Goal: Task Accomplishment & Management: Use online tool/utility

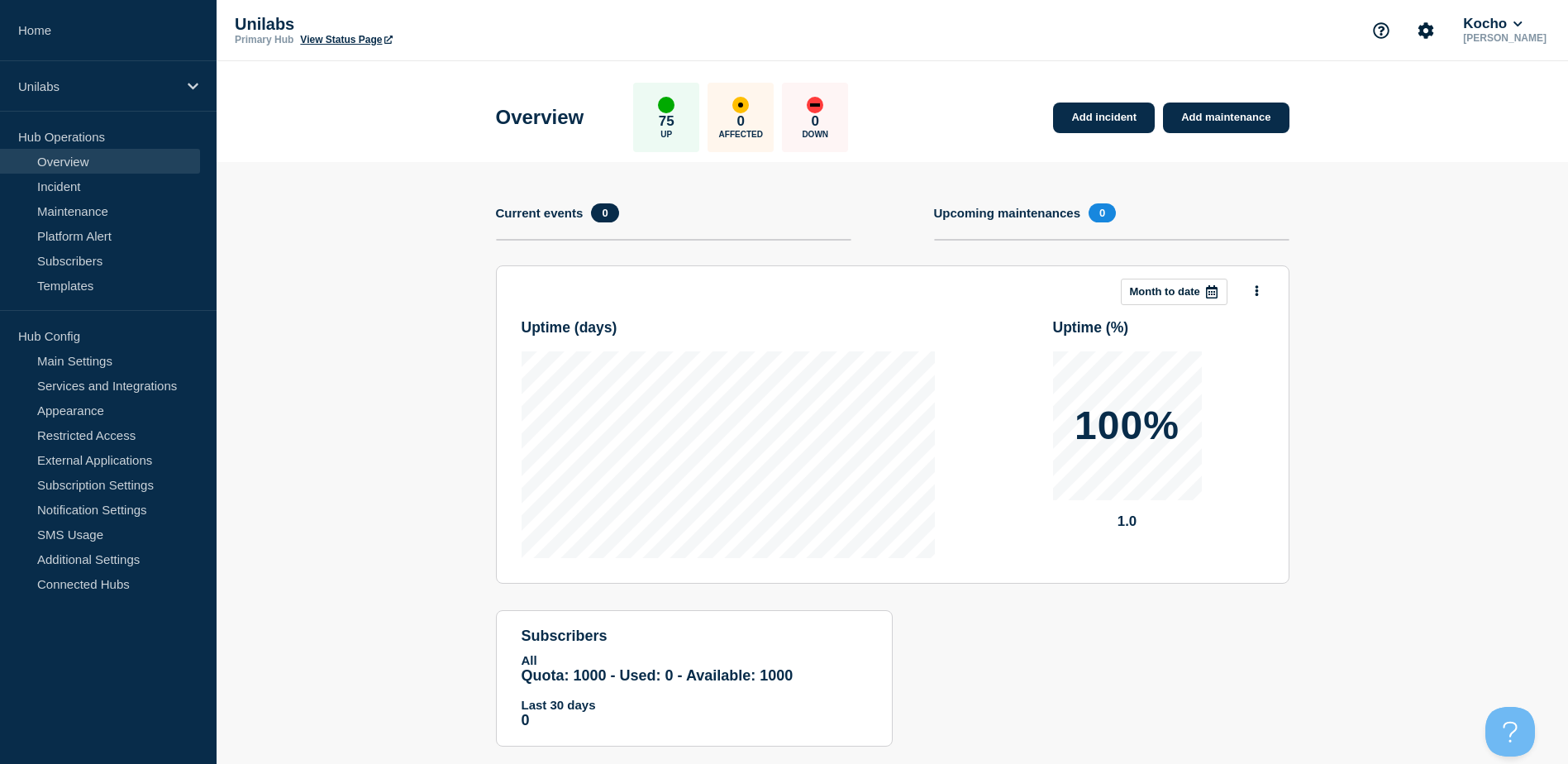
click at [360, 52] on div "Unilabs Primary Hub View Status Page Kocho Alan Capistrano" at bounding box center [892, 30] width 1352 height 61
click at [358, 40] on link "View Status Page" at bounding box center [346, 40] width 92 height 12
click at [85, 389] on link "Services and Integrations" at bounding box center [99, 385] width 200 height 25
click at [84, 388] on link "Services and Integrations" at bounding box center [99, 385] width 200 height 25
click at [131, 383] on link "Services and Integrations" at bounding box center [99, 385] width 200 height 25
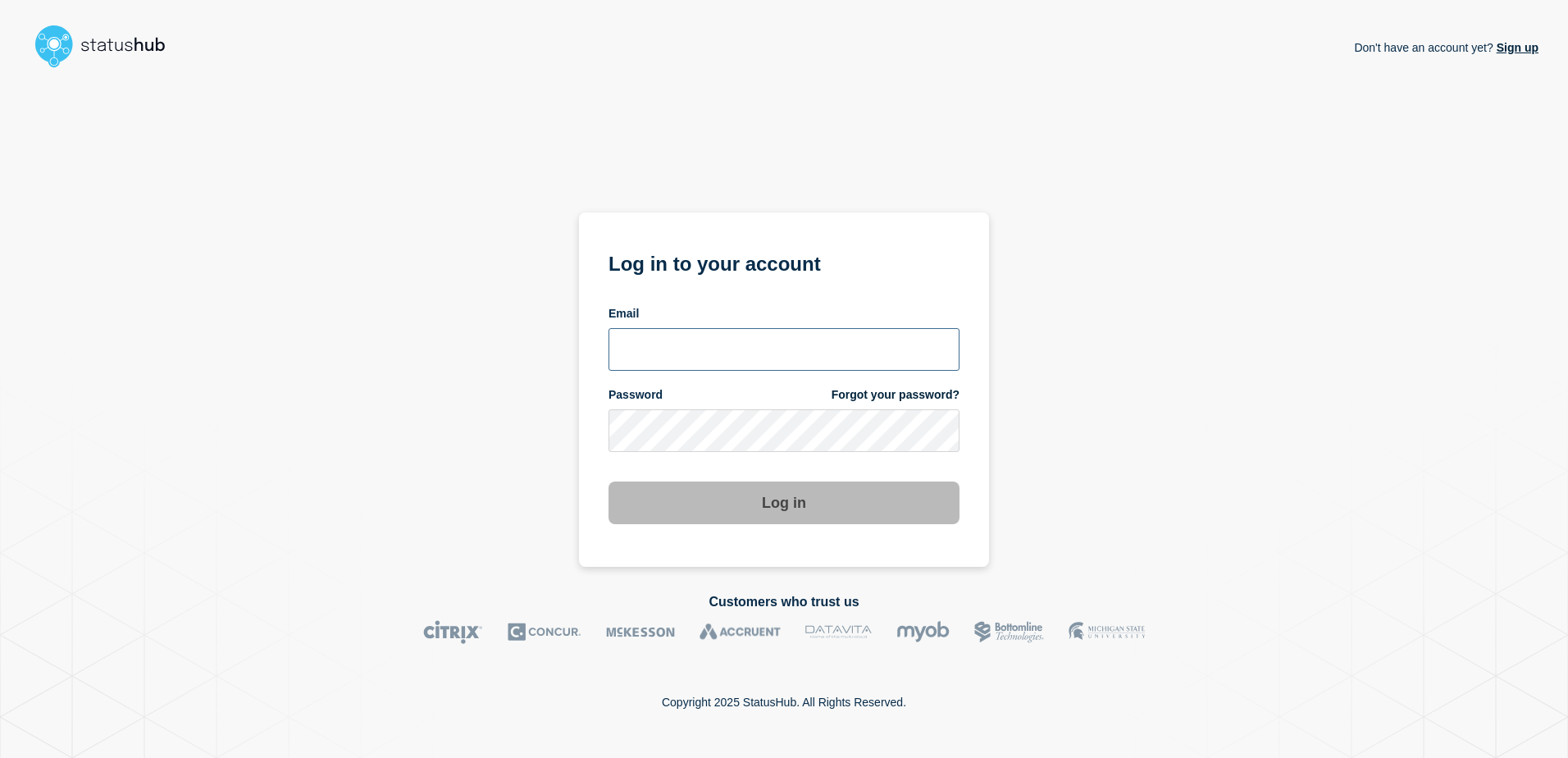
type input "[PERSON_NAME][EMAIL_ADDRESS][DOMAIN_NAME]"
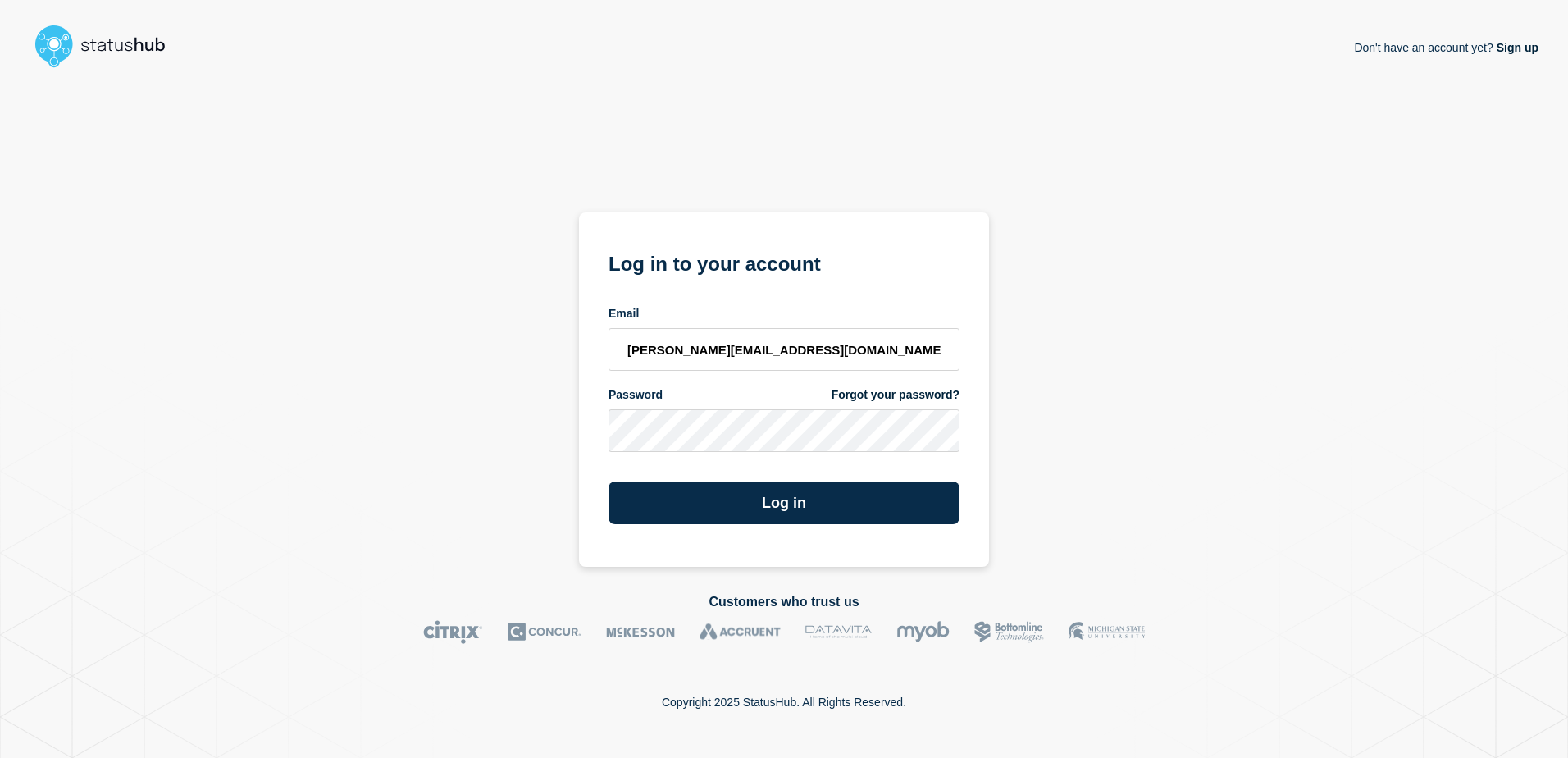
drag, startPoint x: 778, startPoint y: 485, endPoint x: 771, endPoint y: 479, distance: 9.2
click at [778, 484] on button "Log in" at bounding box center [784, 502] width 350 height 43
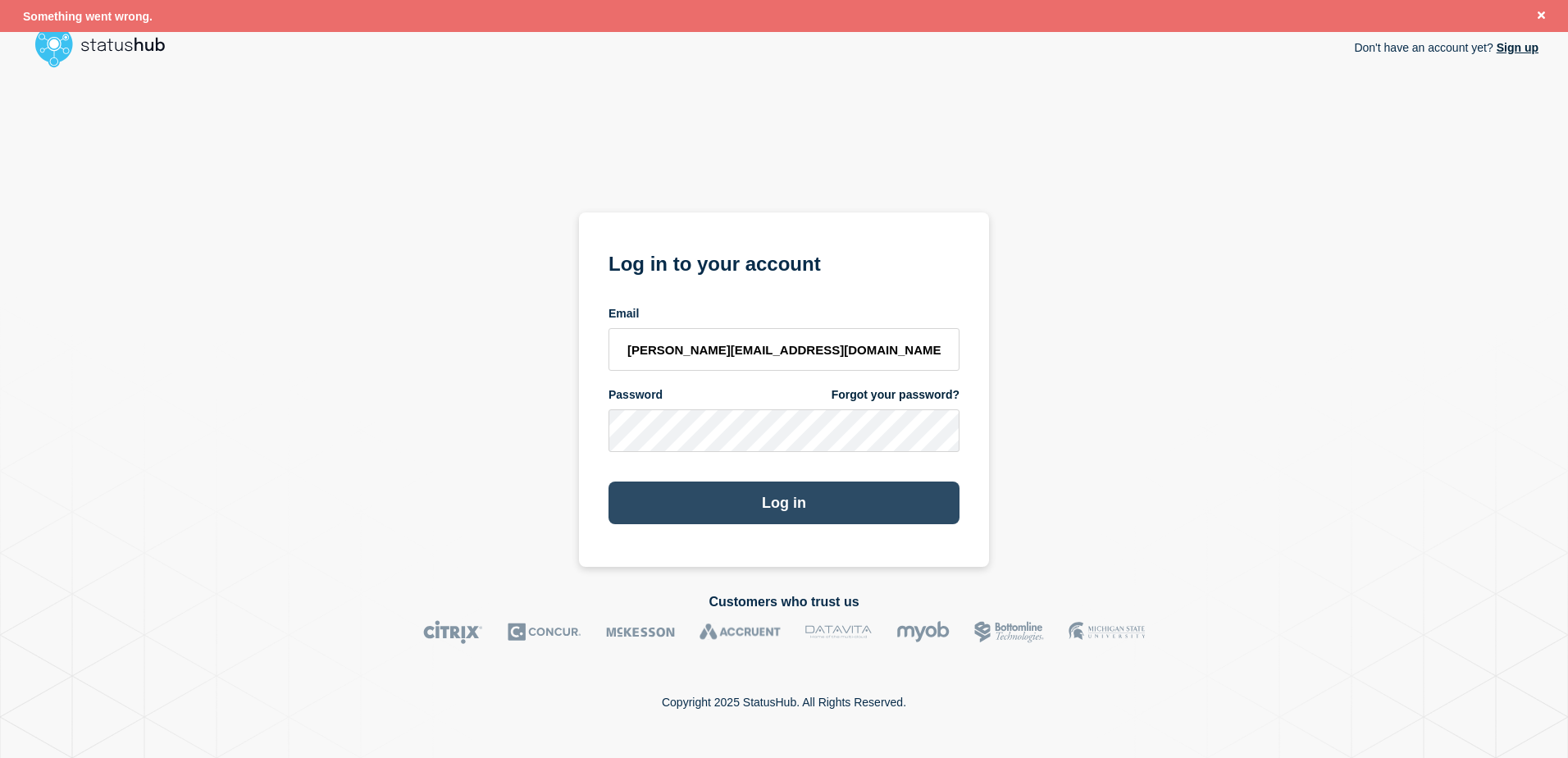
click at [813, 505] on button "Log in" at bounding box center [784, 502] width 350 height 43
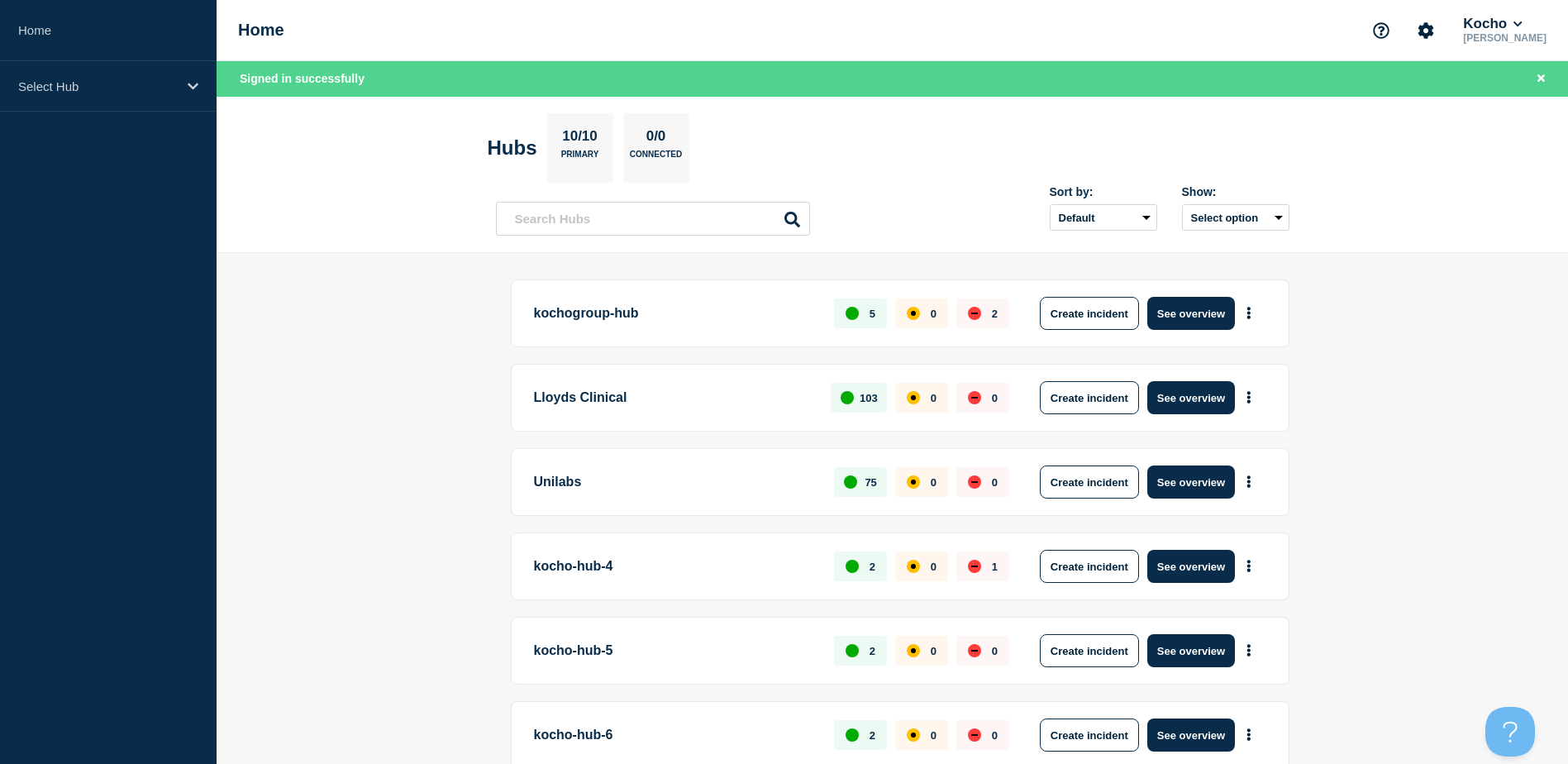
drag, startPoint x: 1193, startPoint y: 488, endPoint x: 1068, endPoint y: 427, distance: 139.1
click at [1193, 488] on button "See overview" at bounding box center [1191, 482] width 87 height 33
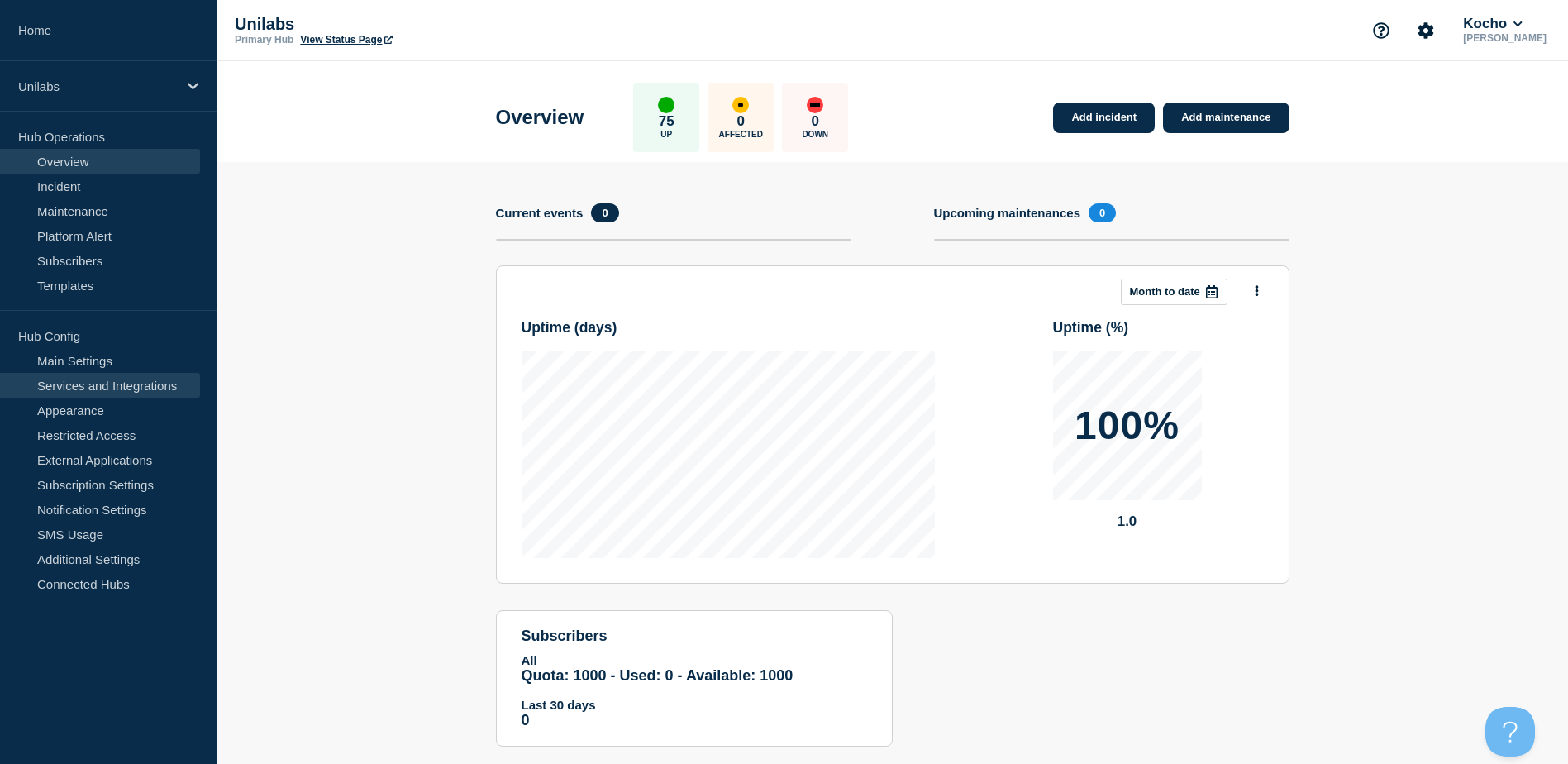
click at [86, 388] on link "Services and Integrations" at bounding box center [99, 385] width 200 height 25
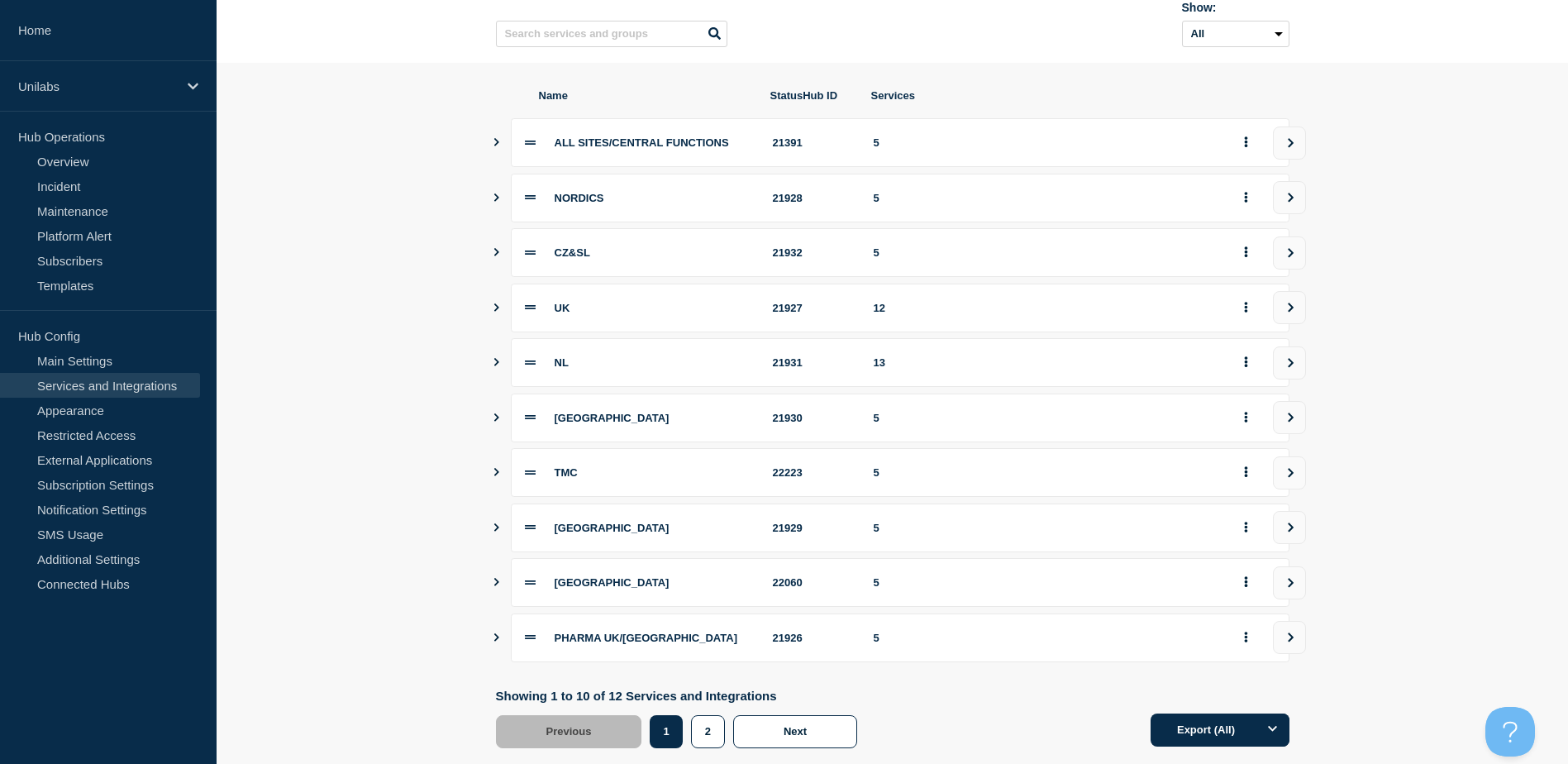
scroll to position [166, 0]
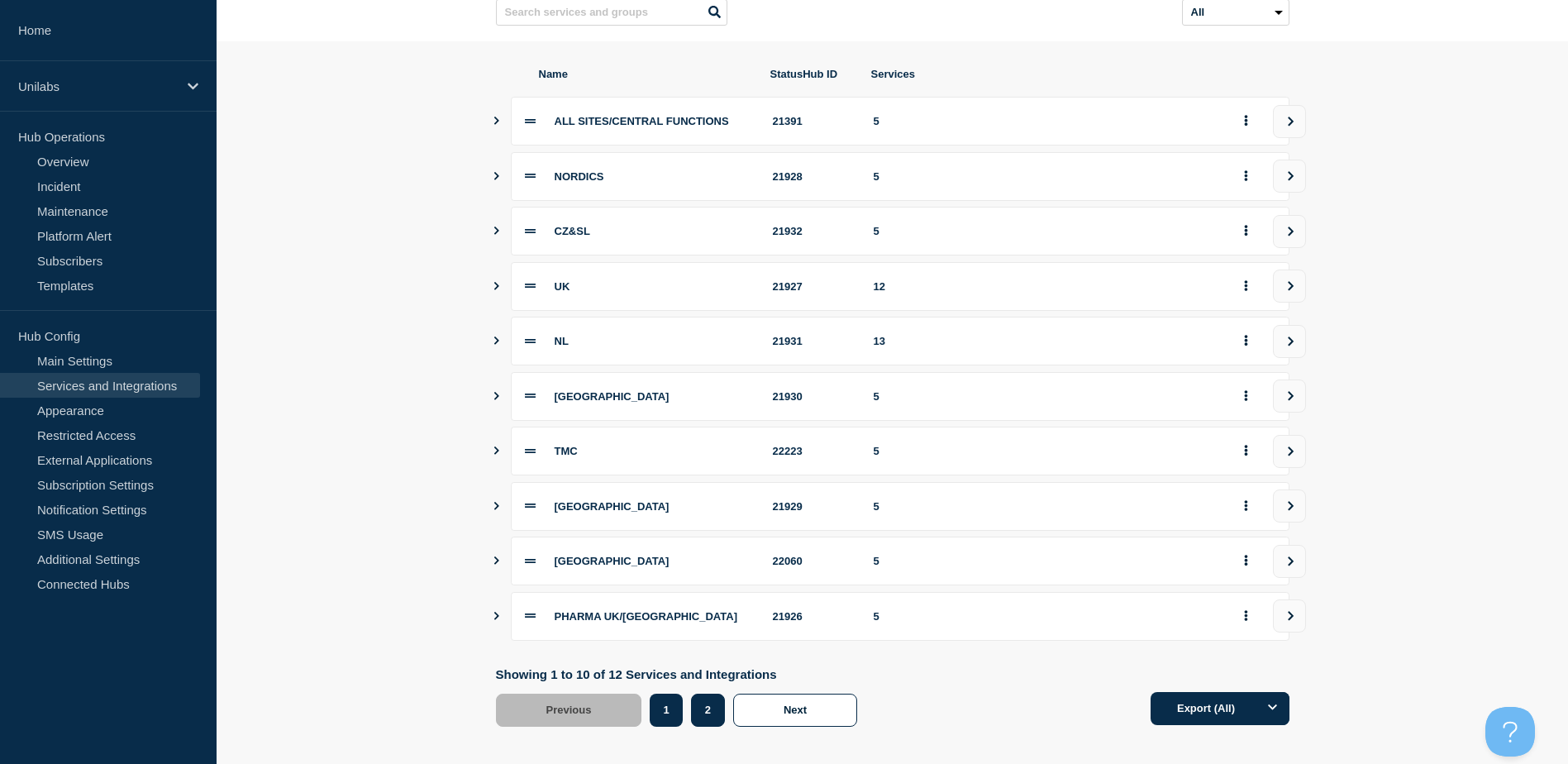
click at [719, 714] on button "2" at bounding box center [708, 711] width 34 height 33
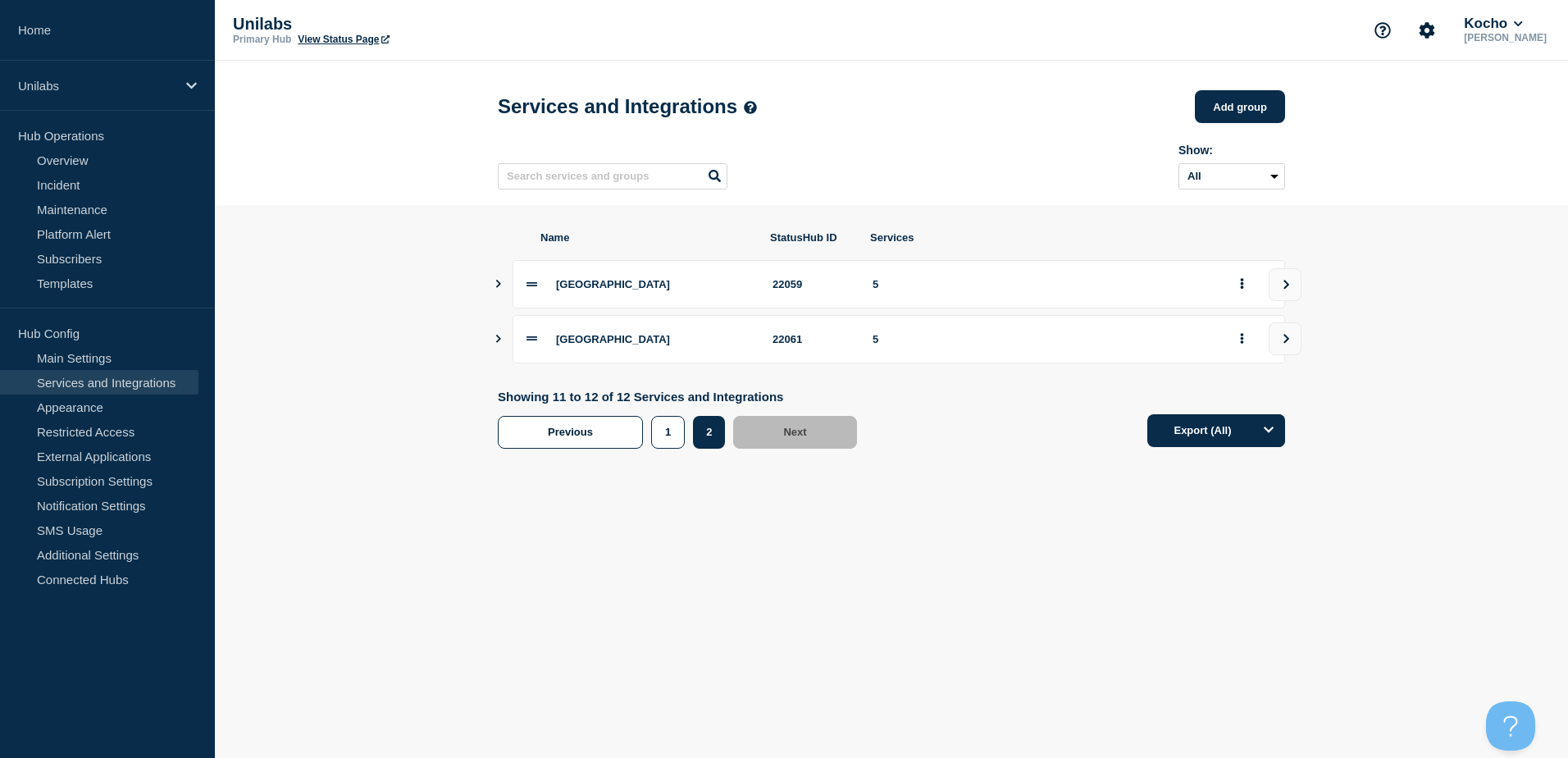
click at [494, 288] on icon "Show services" at bounding box center [498, 283] width 11 height 8
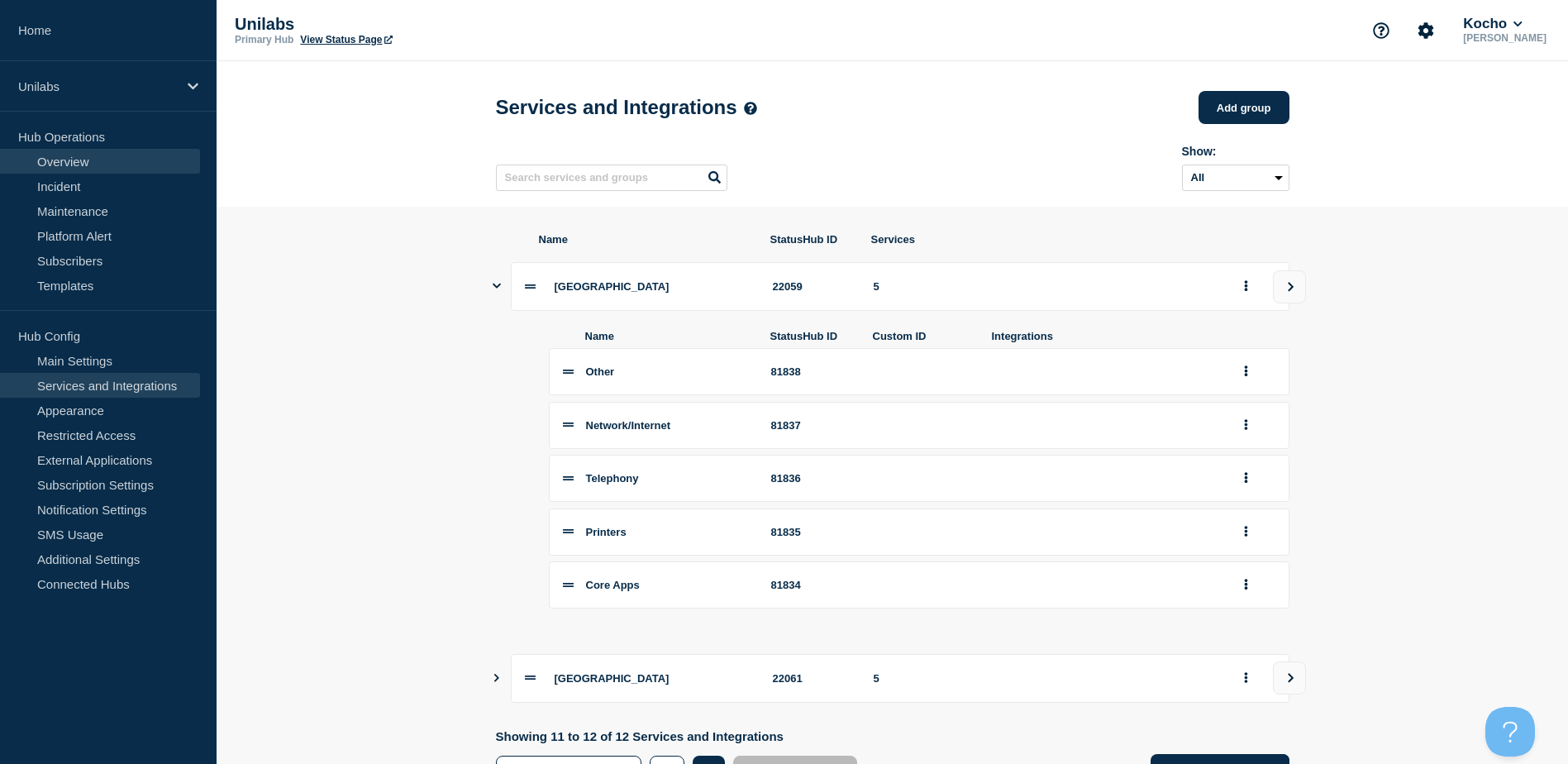
click at [101, 167] on link "Overview" at bounding box center [99, 161] width 200 height 25
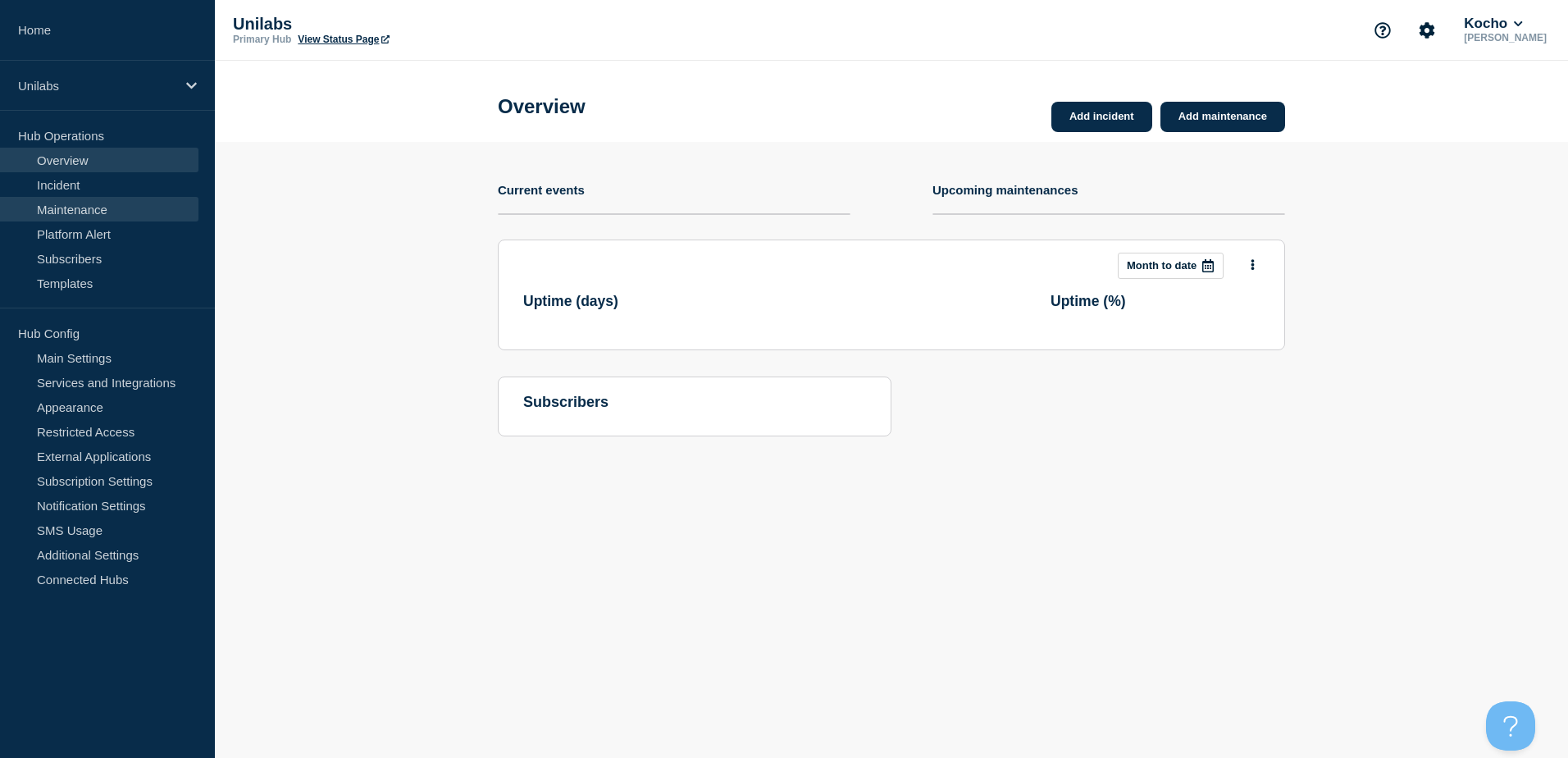
click at [79, 215] on link "Maintenance" at bounding box center [99, 209] width 198 height 25
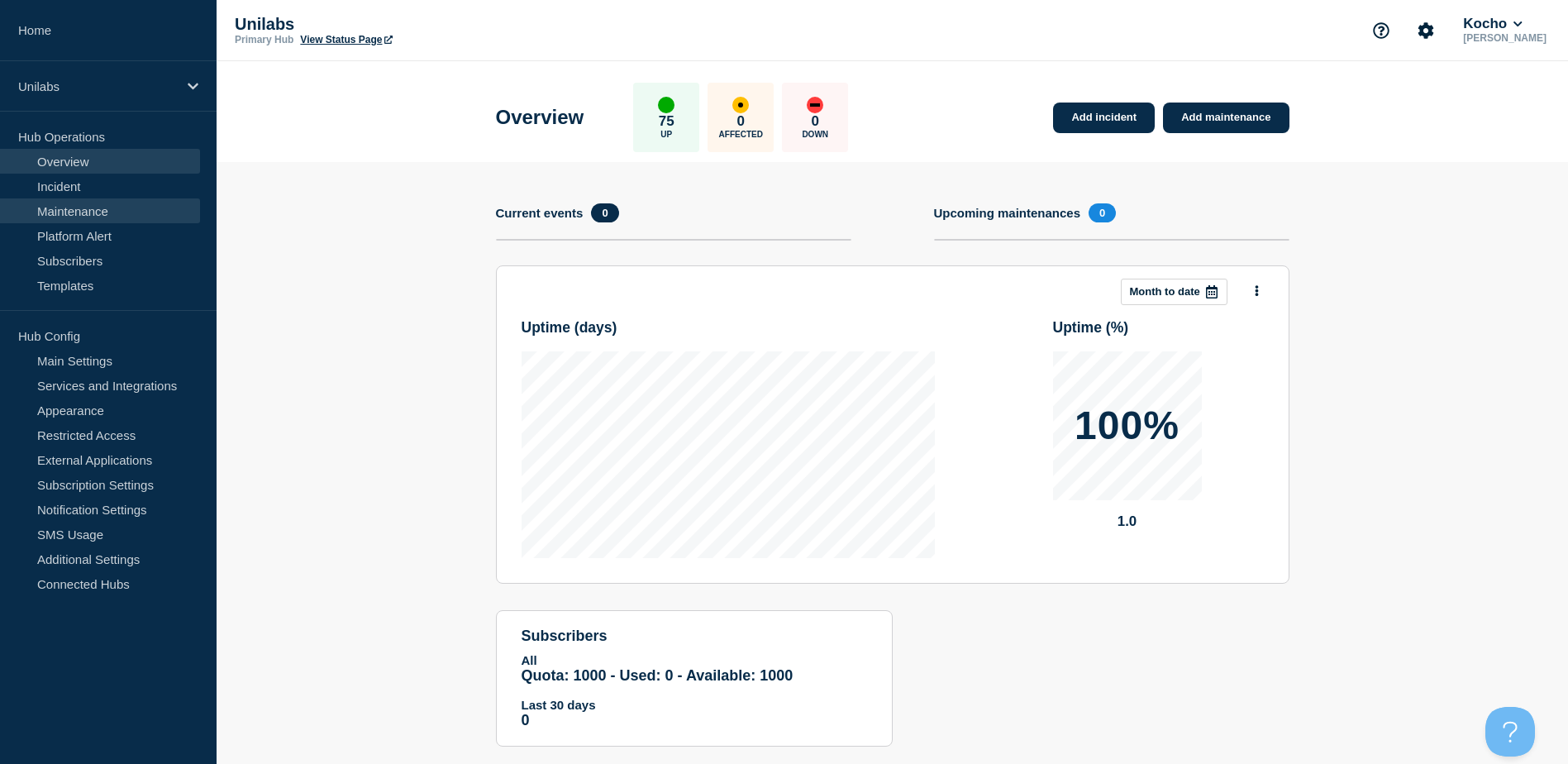
click at [73, 213] on link "Maintenance" at bounding box center [99, 211] width 200 height 25
click at [113, 211] on link "Maintenance" at bounding box center [99, 211] width 200 height 25
click at [104, 212] on link "Maintenance" at bounding box center [99, 211] width 200 height 25
click at [1227, 121] on link "Add maintenance" at bounding box center [1226, 117] width 126 height 30
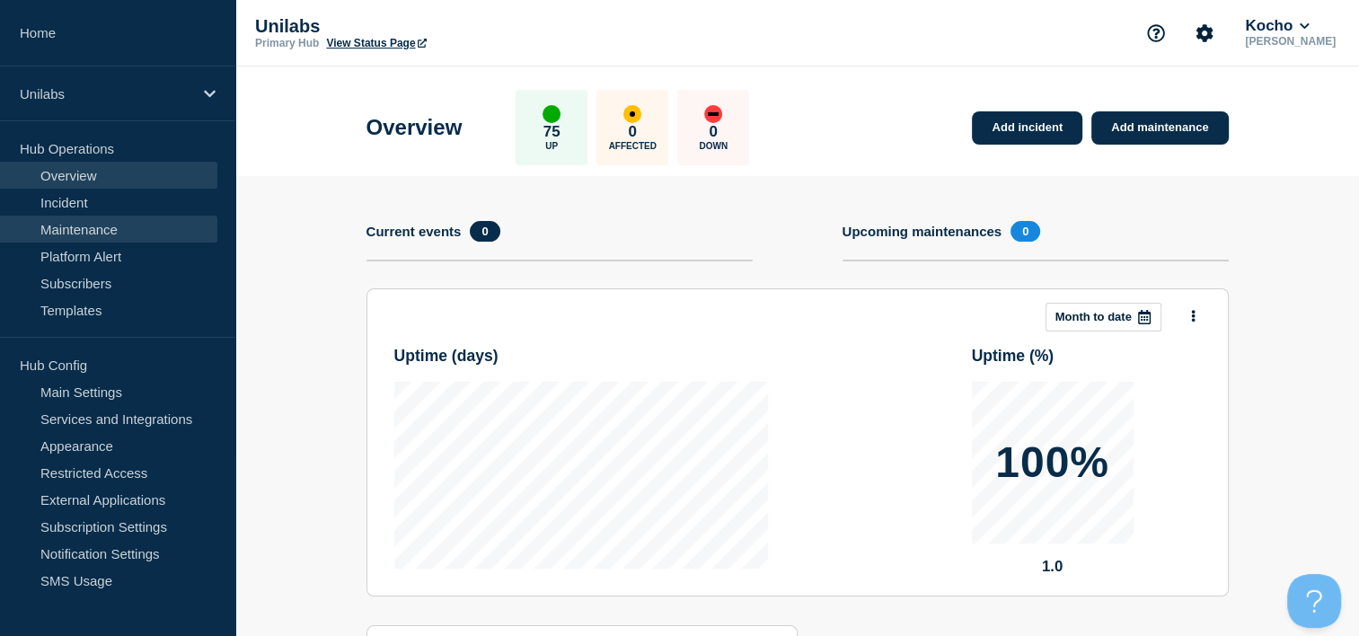
click at [94, 223] on link "Maintenance" at bounding box center [108, 229] width 217 height 27
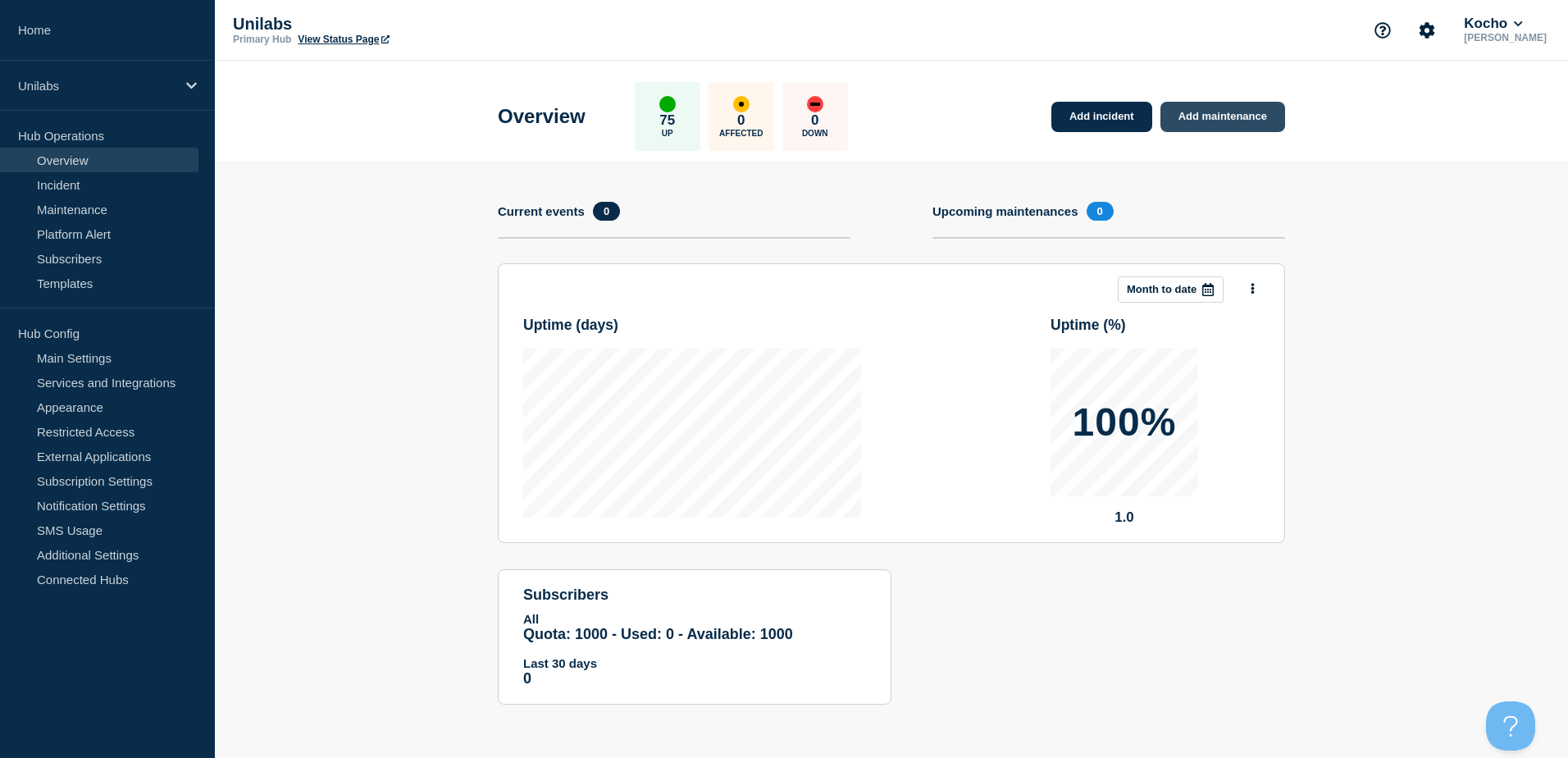
click at [1189, 109] on link "Add maintenance" at bounding box center [1222, 116] width 125 height 30
click at [143, 205] on link "Maintenance" at bounding box center [99, 209] width 198 height 25
drag, startPoint x: 1191, startPoint y: 0, endPoint x: 560, endPoint y: 39, distance: 632.2
click at [560, 39] on div "Unilabs Primary Hub View Status Page Kocho Alan Capistrano" at bounding box center [891, 30] width 1353 height 60
